Goal: Find specific page/section: Find specific page/section

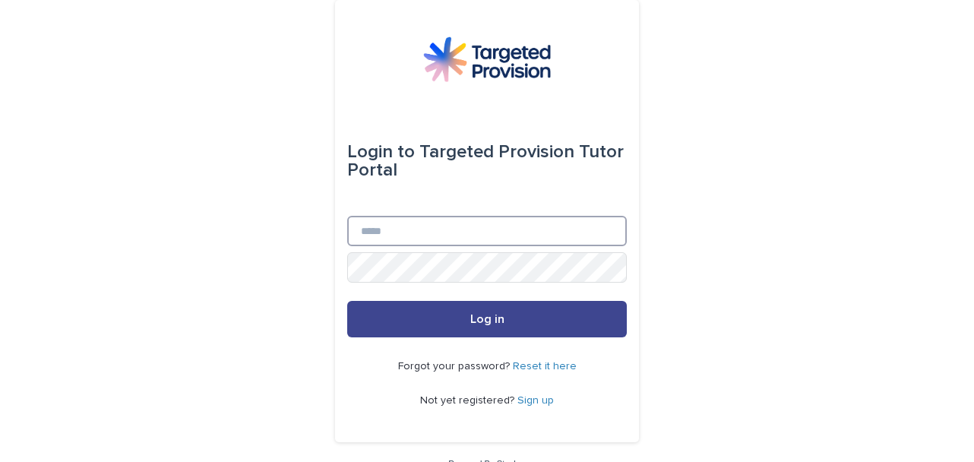
type input "**********"
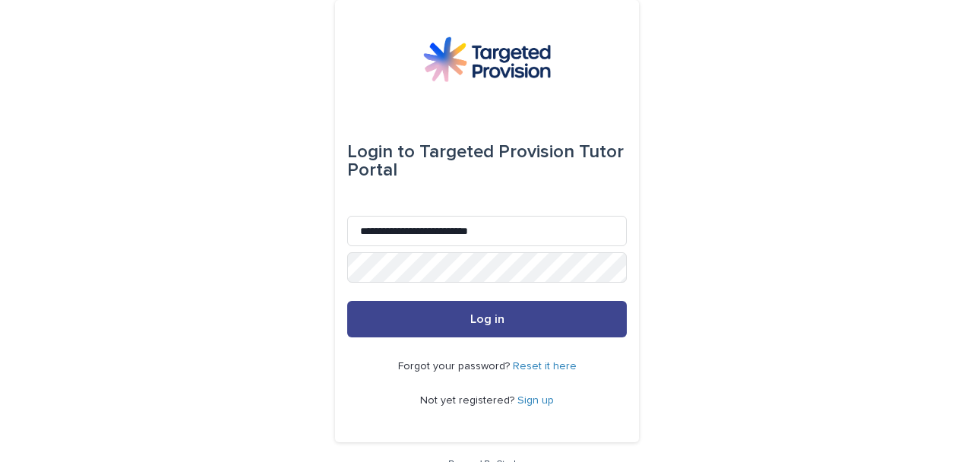
click at [516, 318] on button "Log in" at bounding box center [486, 319] width 279 height 36
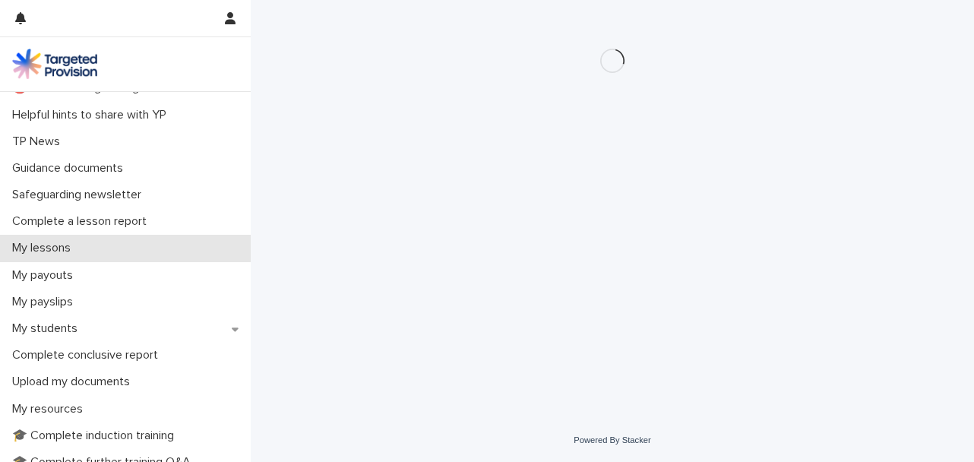
scroll to position [152, 0]
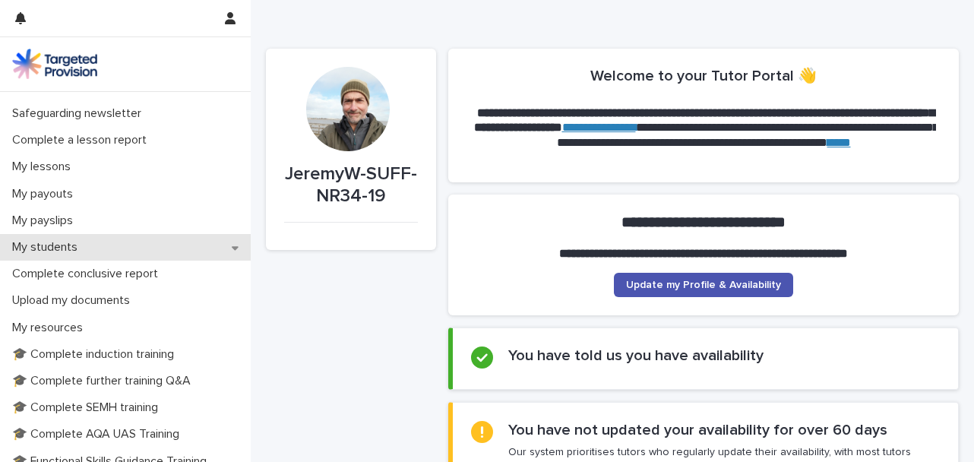
click at [117, 240] on div "My students" at bounding box center [125, 247] width 251 height 27
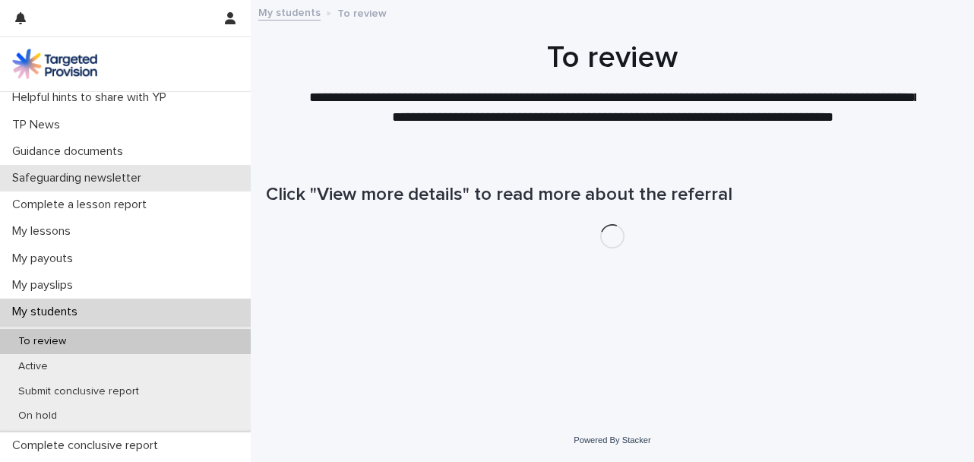
scroll to position [228, 0]
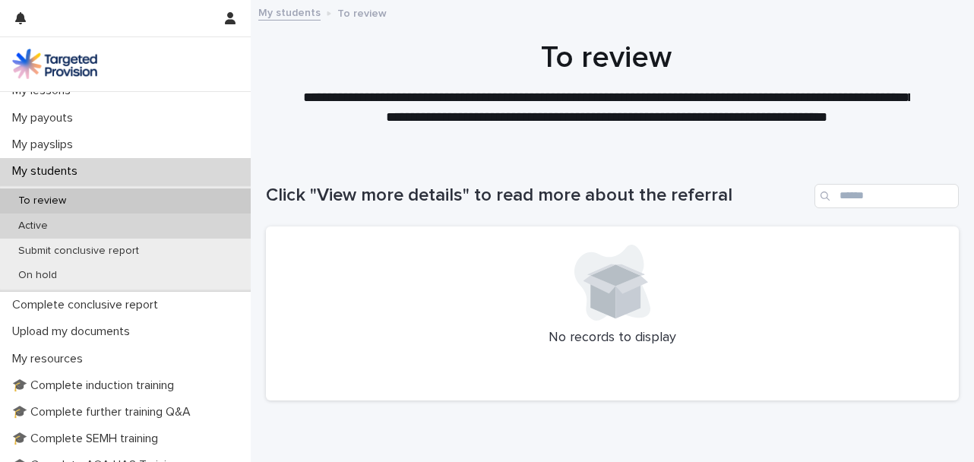
click at [118, 218] on div "Active" at bounding box center [125, 225] width 251 height 25
